Goal: Entertainment & Leisure: Browse casually

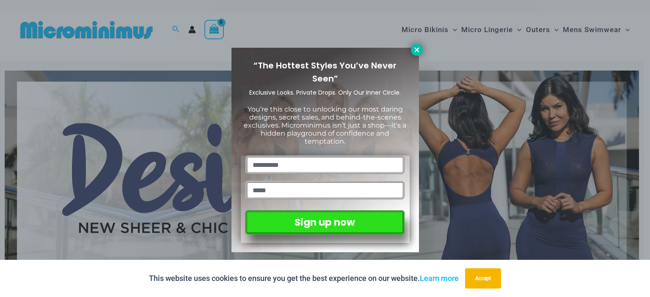
click at [412, 52] on button at bounding box center [417, 50] width 12 height 12
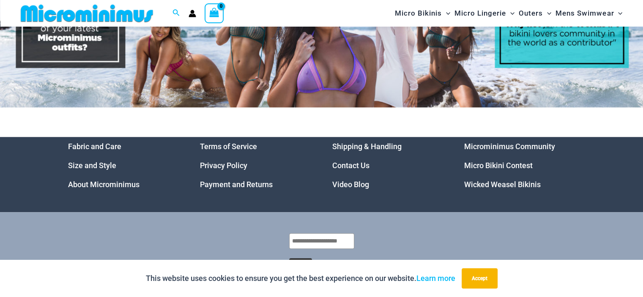
scroll to position [4143, 0]
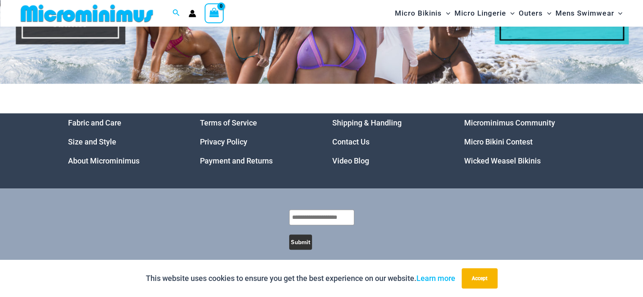
click at [352, 156] on link "Video Blog" at bounding box center [350, 160] width 37 height 9
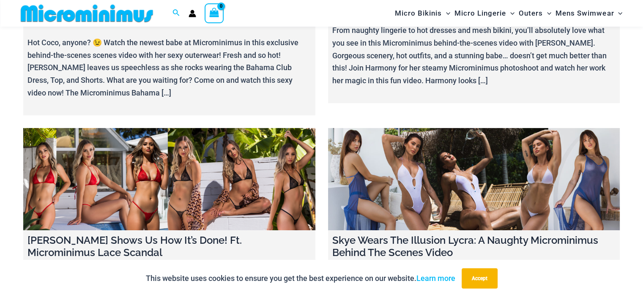
scroll to position [10001, 0]
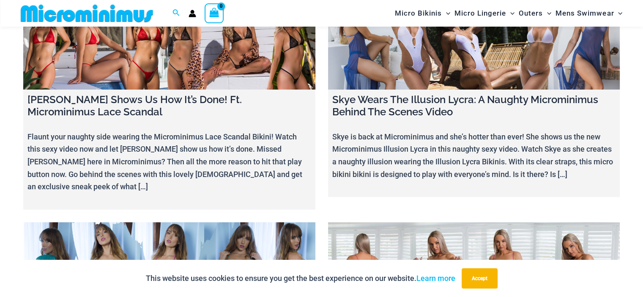
click at [172, 222] on link at bounding box center [169, 273] width 292 height 102
click at [108, 222] on link at bounding box center [169, 273] width 292 height 102
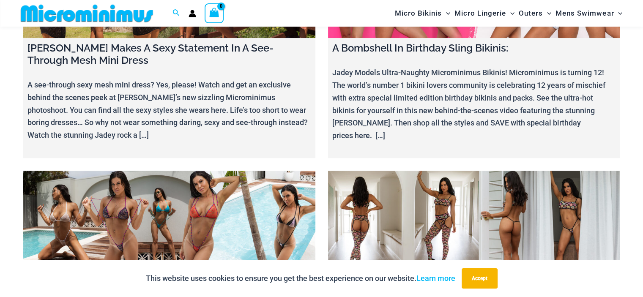
scroll to position [7041, 0]
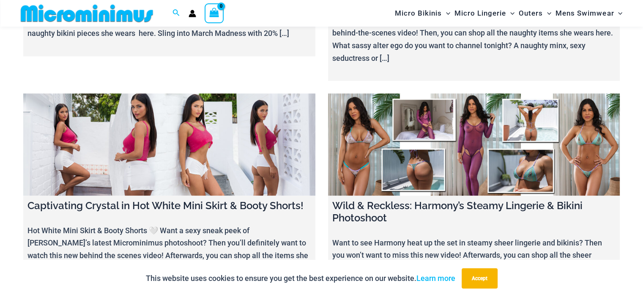
scroll to position [7337, 0]
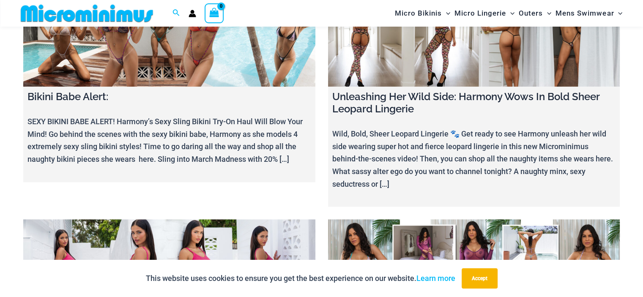
click at [469, 219] on link at bounding box center [474, 270] width 292 height 102
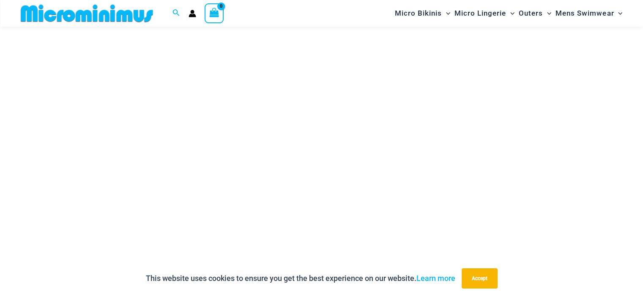
scroll to position [162, 0]
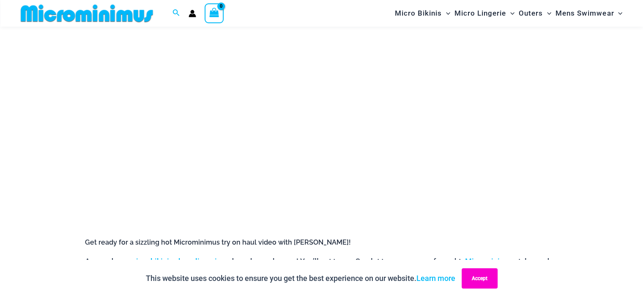
click at [488, 280] on button "Accept" at bounding box center [480, 279] width 36 height 20
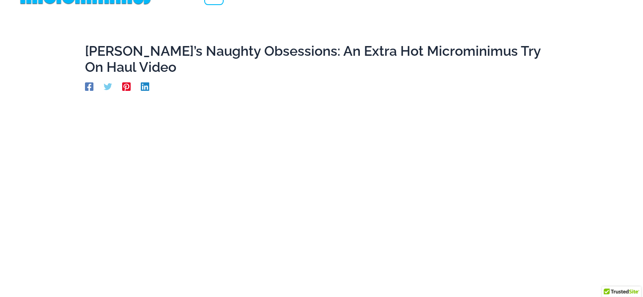
scroll to position [0, 0]
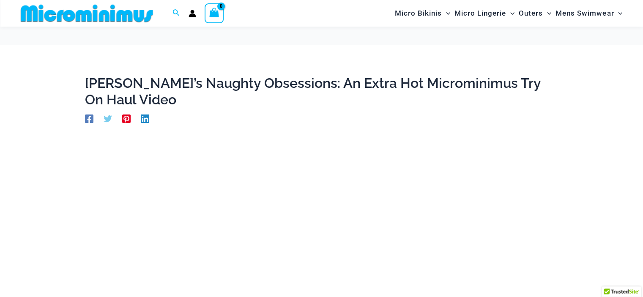
scroll to position [162, 0]
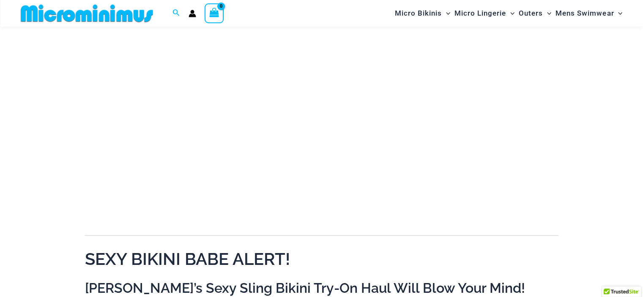
scroll to position [35, 0]
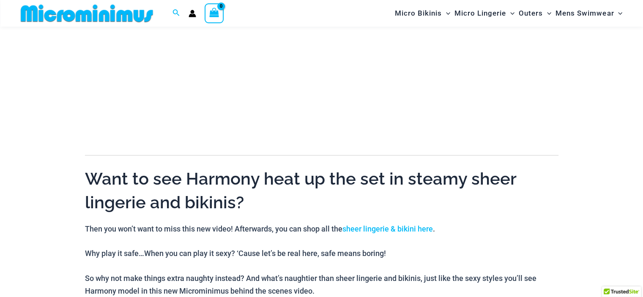
scroll to position [374, 0]
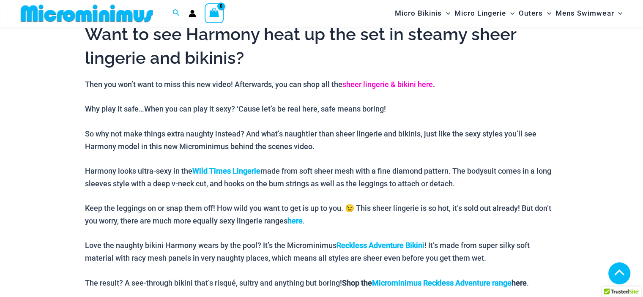
click at [391, 84] on link "sheer lingerie & bikini here" at bounding box center [388, 84] width 90 height 9
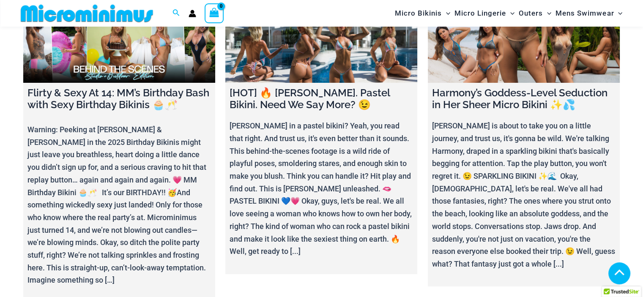
scroll to position [3164, 0]
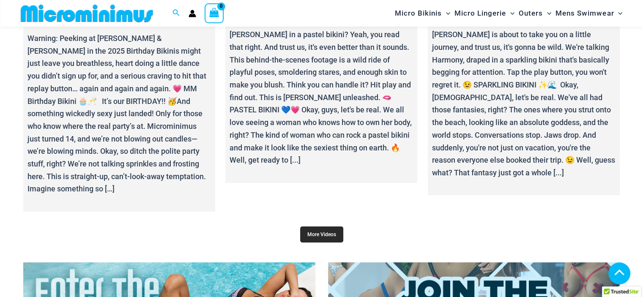
click at [321, 227] on link "More Videos" at bounding box center [321, 235] width 43 height 16
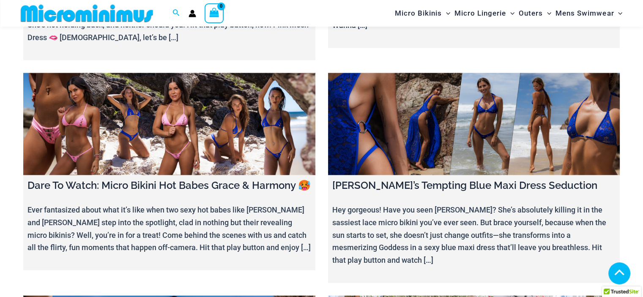
scroll to position [1684, 0]
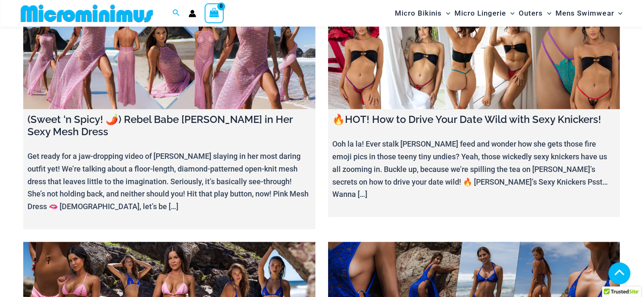
click at [457, 46] on link at bounding box center [474, 58] width 292 height 102
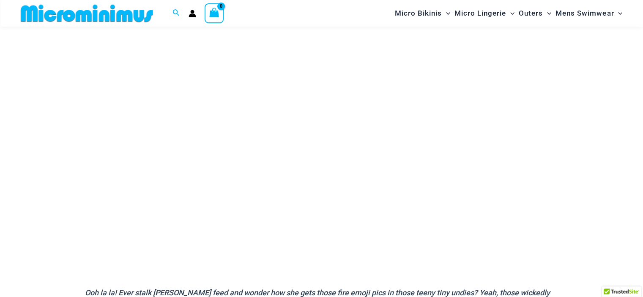
scroll to position [204, 0]
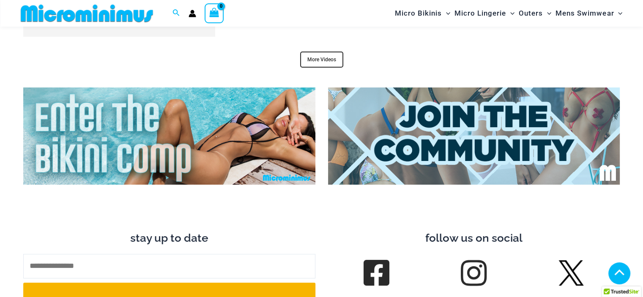
scroll to position [3291, 0]
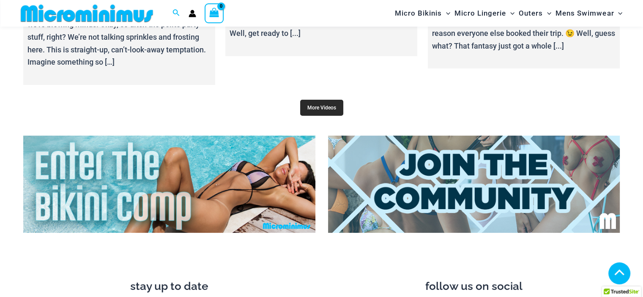
click at [325, 103] on link "More Videos" at bounding box center [321, 108] width 43 height 16
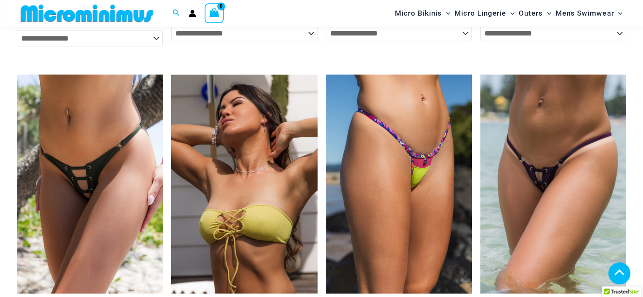
scroll to position [2191, 0]
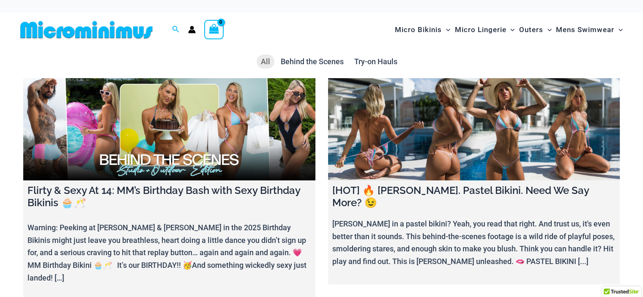
click at [175, 133] on link at bounding box center [169, 129] width 292 height 102
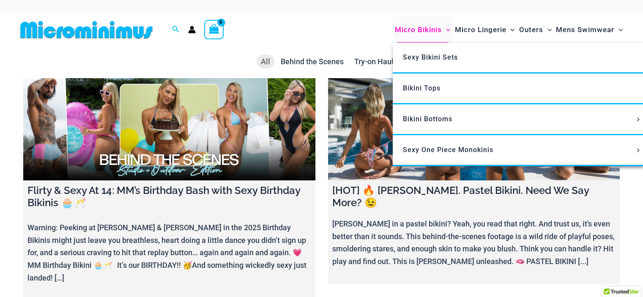
click at [415, 28] on span "Micro Bikinis" at bounding box center [418, 30] width 47 height 22
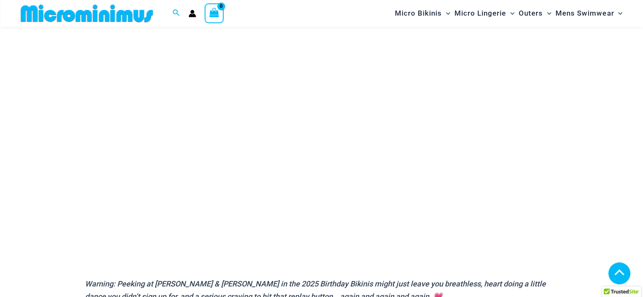
scroll to position [162, 0]
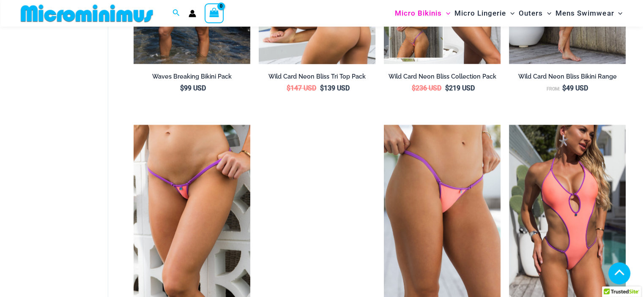
scroll to position [1520, 0]
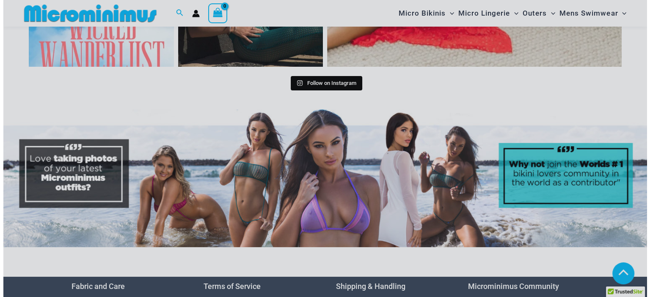
scroll to position [4011, 0]
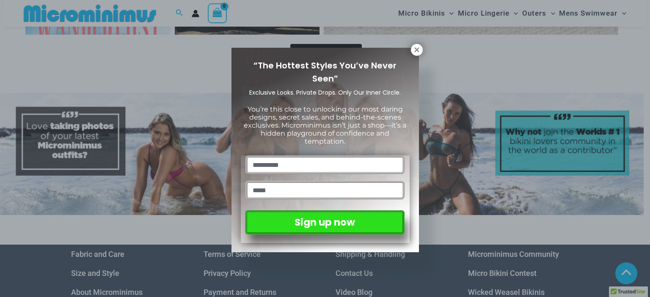
drag, startPoint x: 646, startPoint y: 108, endPoint x: 649, endPoint y: 219, distance: 111.7
click at [419, 49] on icon at bounding box center [417, 50] width 8 height 8
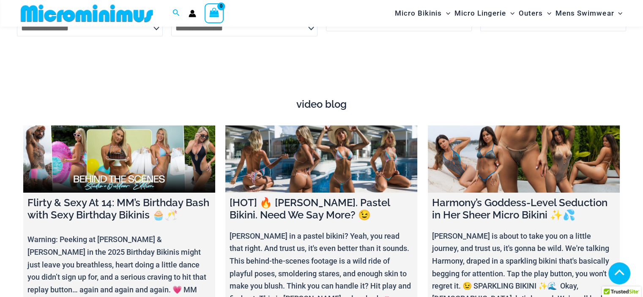
scroll to position [3023, 0]
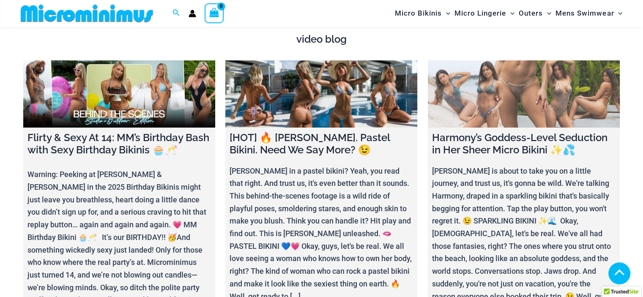
click at [481, 94] on link at bounding box center [524, 93] width 192 height 67
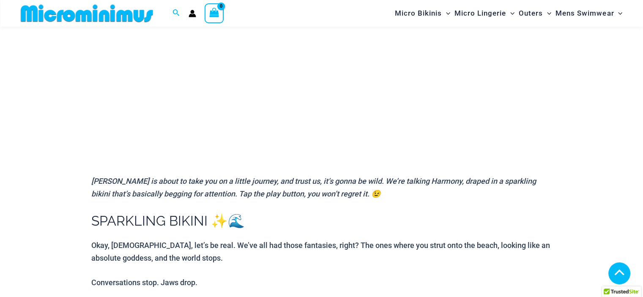
scroll to position [203, 0]
